Goal: Task Accomplishment & Management: Use online tool/utility

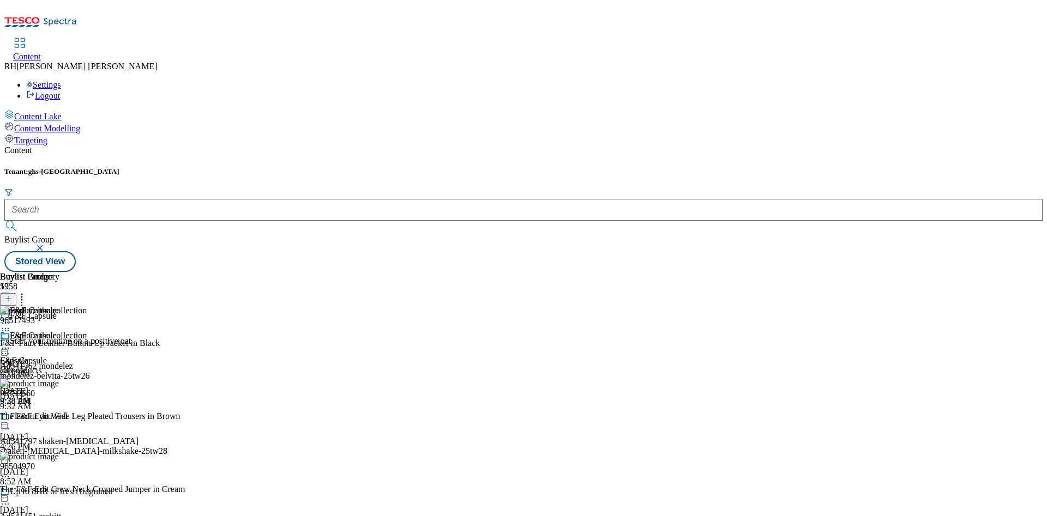
click at [11, 343] on icon at bounding box center [5, 348] width 11 height 11
click at [90, 443] on span "Open Preview Url" at bounding box center [62, 447] width 57 height 8
click at [11, 343] on icon at bounding box center [5, 348] width 11 height 11
click at [46, 367] on span "Edit" at bounding box center [40, 371] width 13 height 8
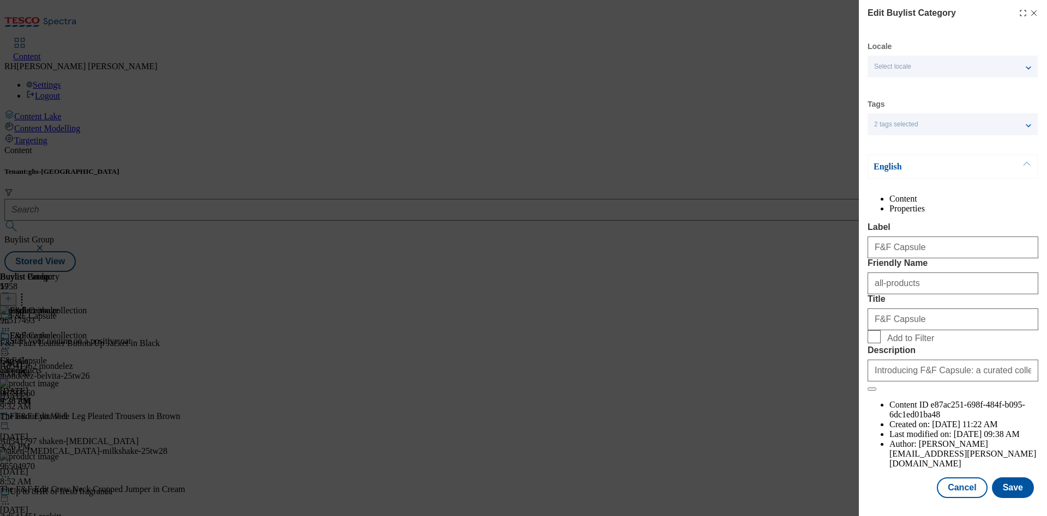
scroll to position [33, 0]
click at [1002, 477] on button "Save" at bounding box center [1012, 487] width 42 height 21
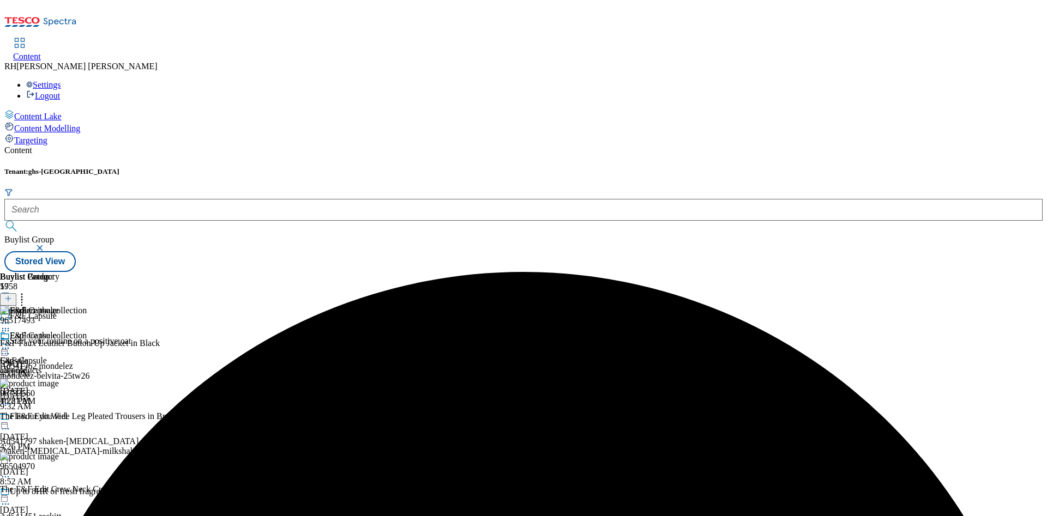
click at [11, 343] on icon at bounding box center [5, 348] width 11 height 11
click at [59, 418] on span "Preview" at bounding box center [47, 422] width 26 height 8
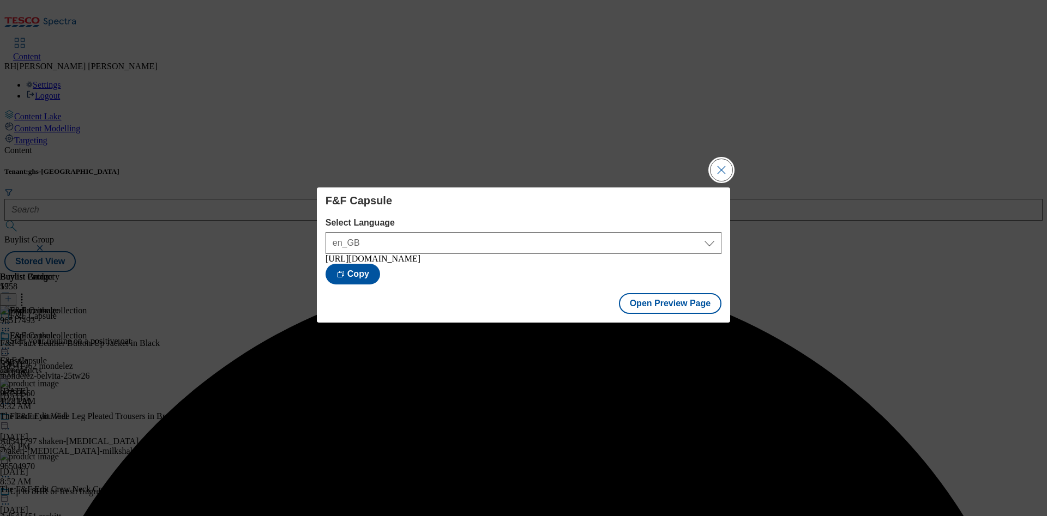
click at [717, 165] on button "Close Modal" at bounding box center [721, 170] width 22 height 22
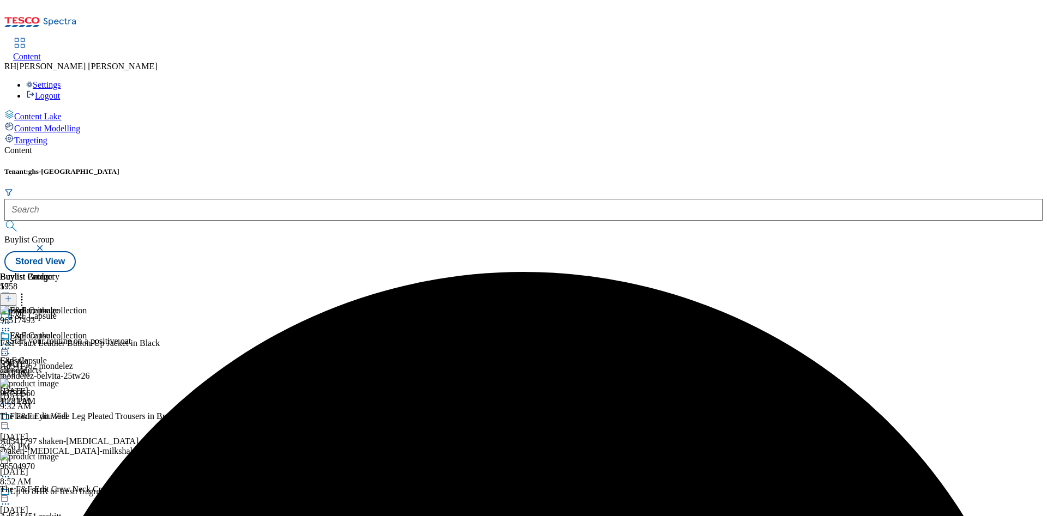
click at [11, 343] on icon at bounding box center [5, 348] width 11 height 11
click at [58, 455] on span "Publish" at bounding box center [46, 459] width 24 height 8
